Goal: Entertainment & Leisure: Consume media (video, audio)

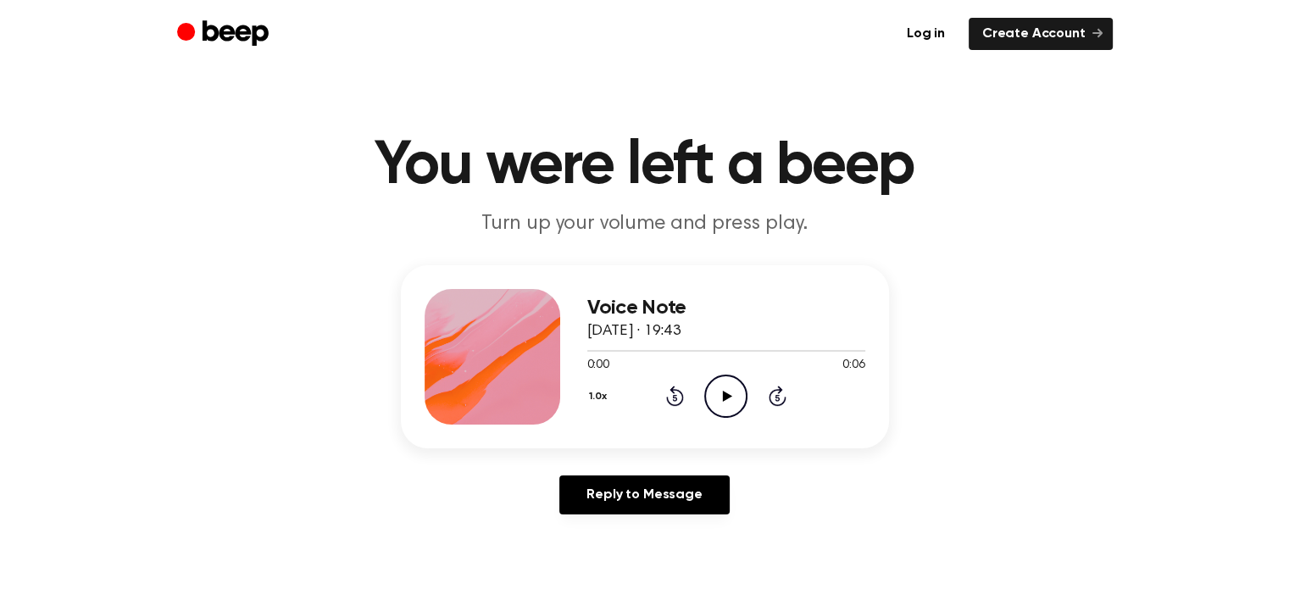
click at [729, 402] on icon "Play Audio" at bounding box center [725, 395] width 43 height 43
click at [732, 397] on icon "Play Audio" at bounding box center [725, 395] width 43 height 43
click at [734, 385] on icon "Play Audio" at bounding box center [725, 395] width 43 height 43
